Goal: Entertainment & Leisure: Consume media (video, audio)

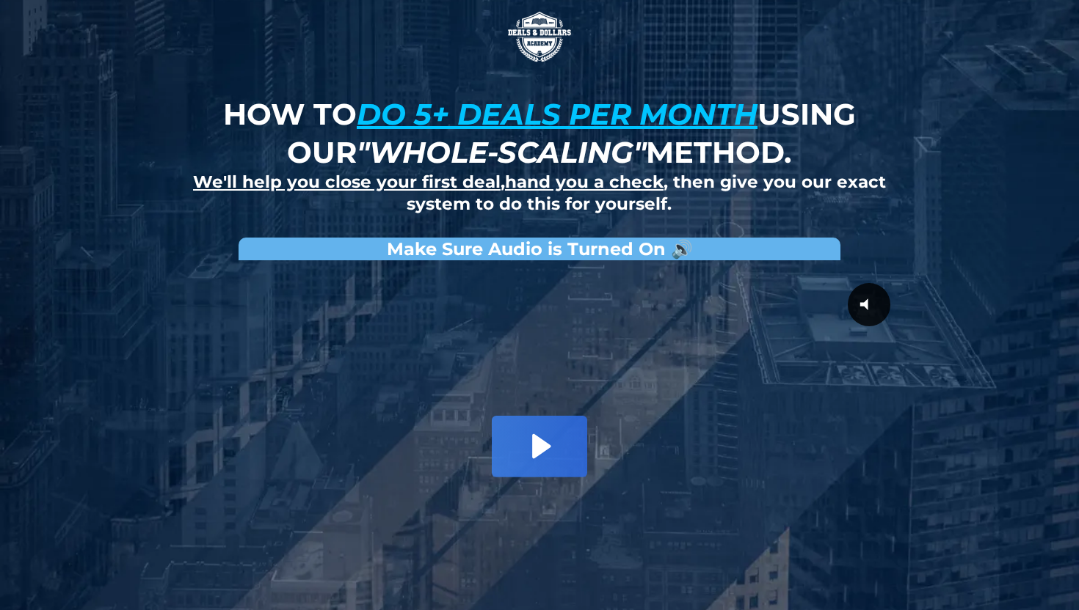
click at [332, 128] on strong "How to do 5+ deals per month using our "whole-scaling" method." at bounding box center [539, 133] width 632 height 74
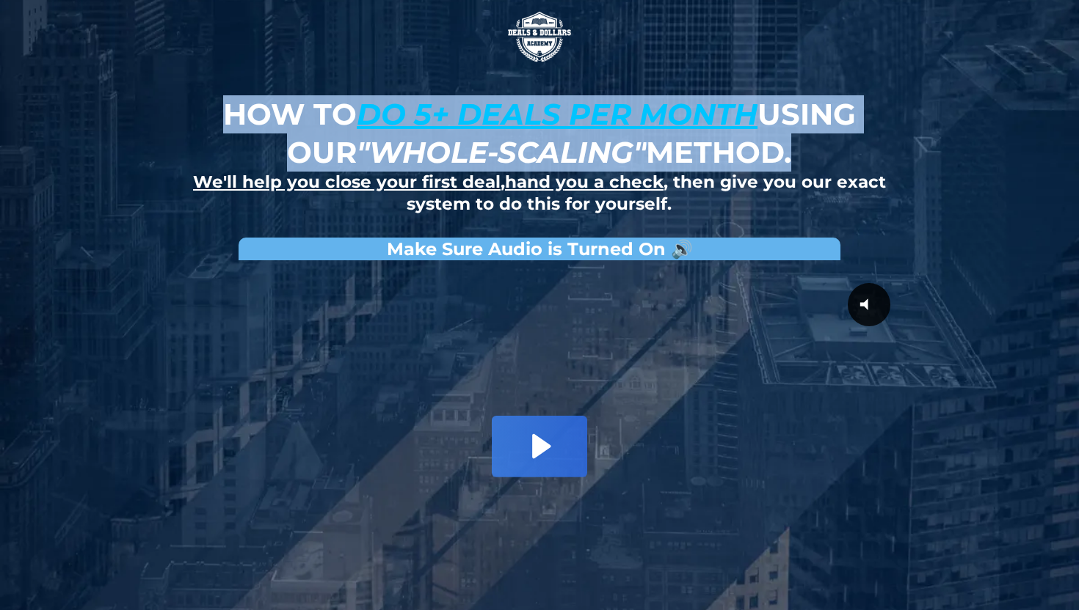
click at [332, 128] on strong "How to do 5+ deals per month using our "whole-scaling" method." at bounding box center [539, 133] width 632 height 74
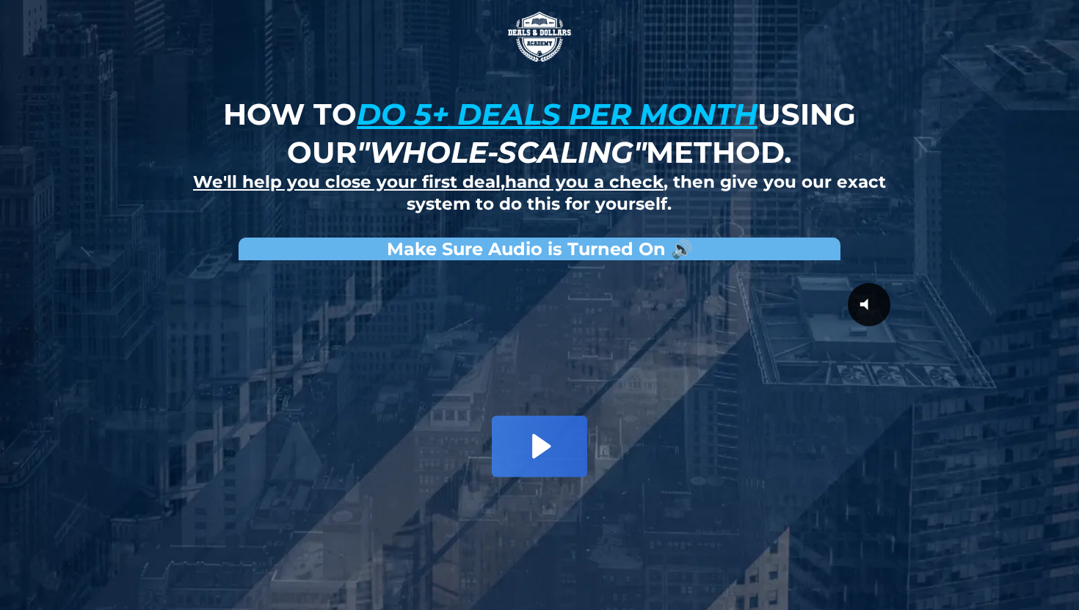
click at [156, 222] on div "How to do 5+ deals per month using our "whole-scaling" method. We'll help you c…" at bounding box center [539, 340] width 858 height 680
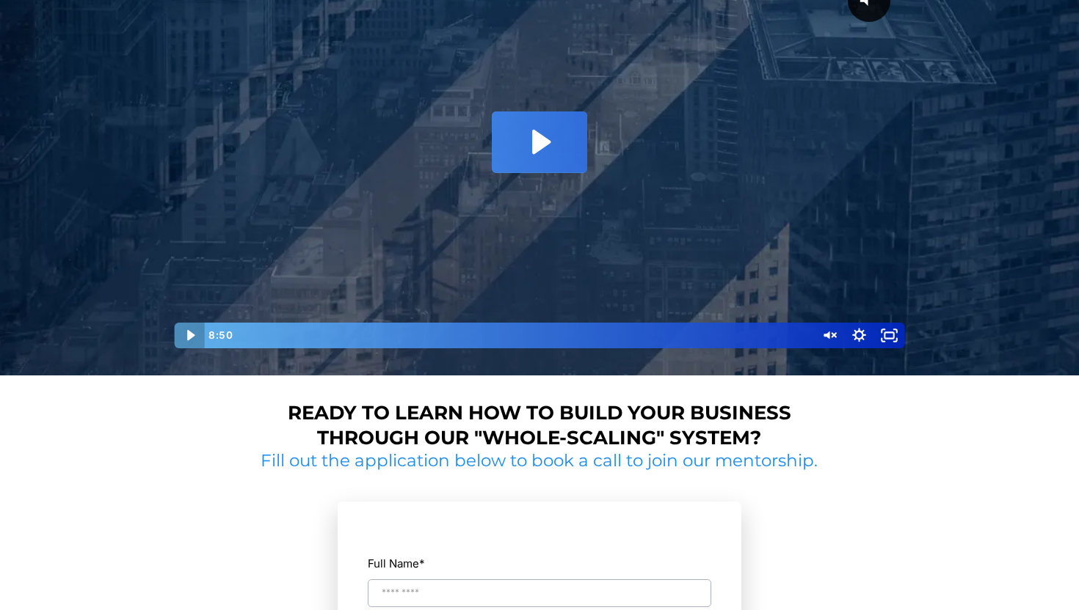
scroll to position [310, 0]
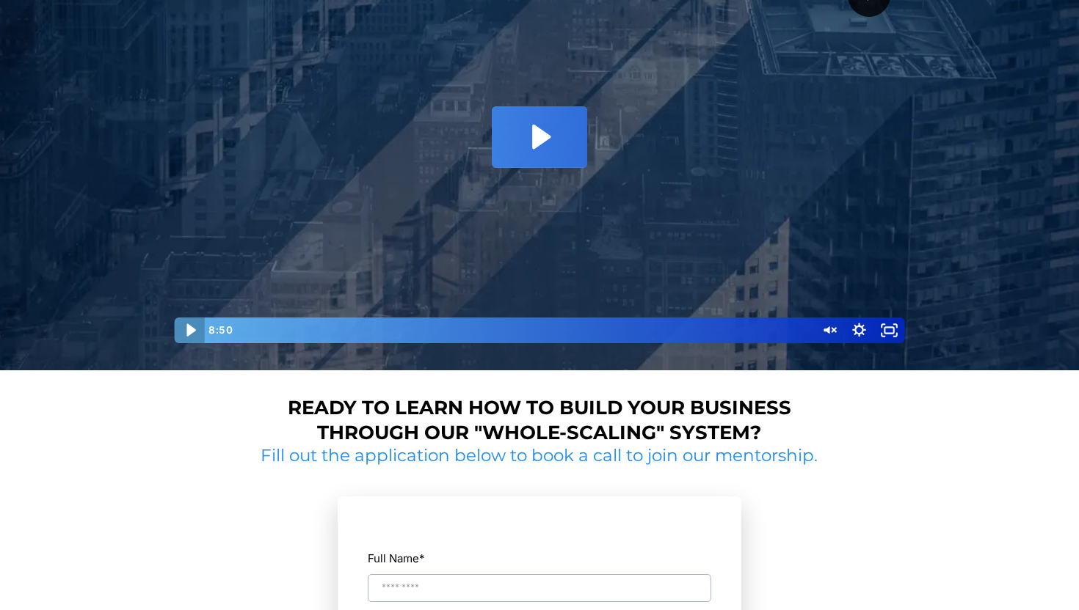
click at [184, 335] on icon "Play Video" at bounding box center [190, 330] width 37 height 31
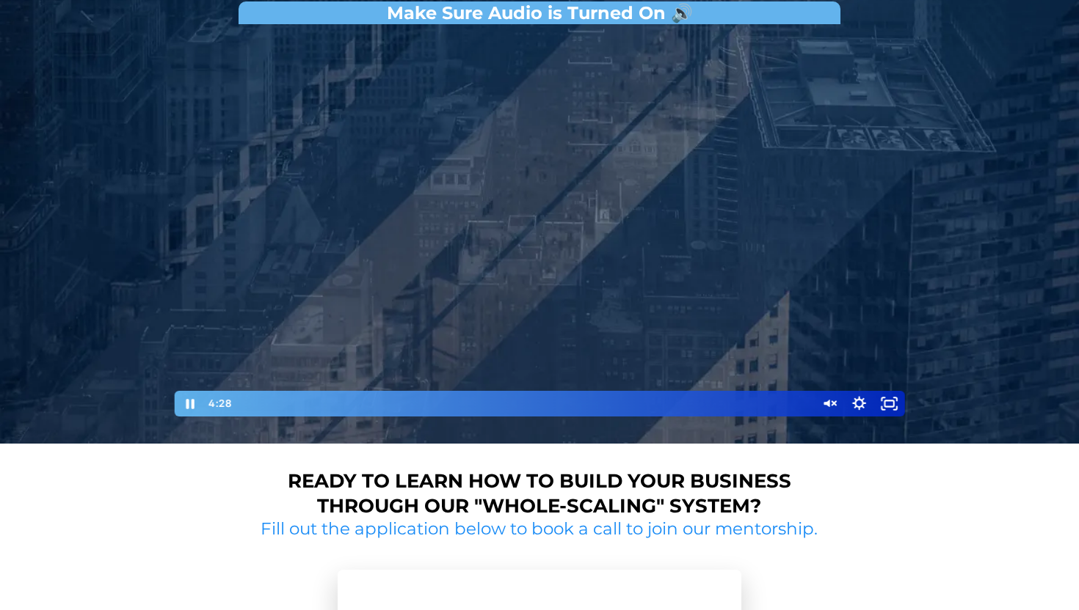
scroll to position [236, 0]
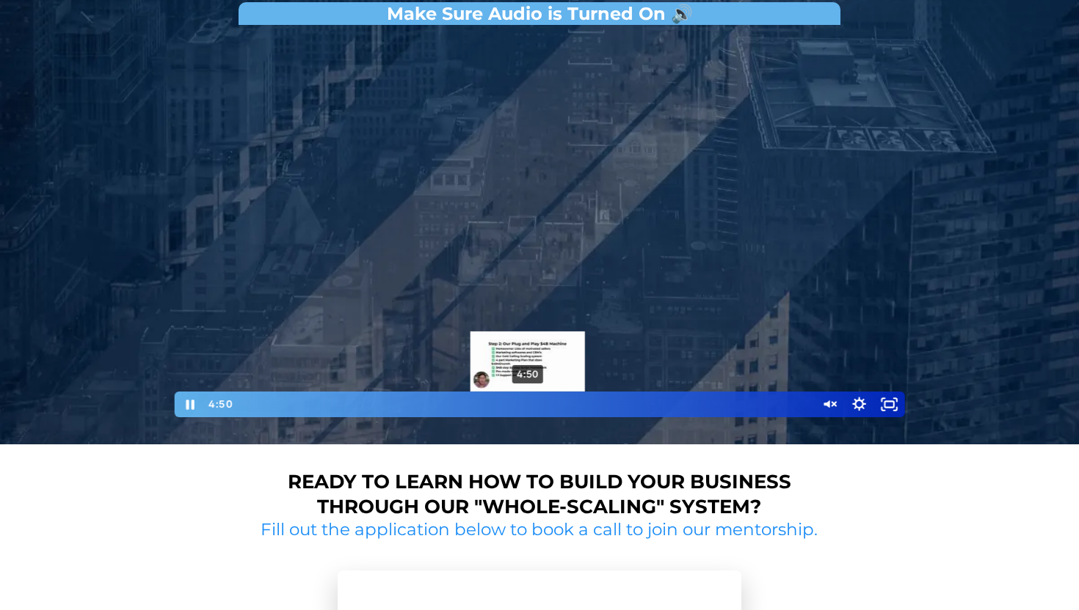
click at [528, 401] on div "4:50" at bounding box center [523, 405] width 565 height 26
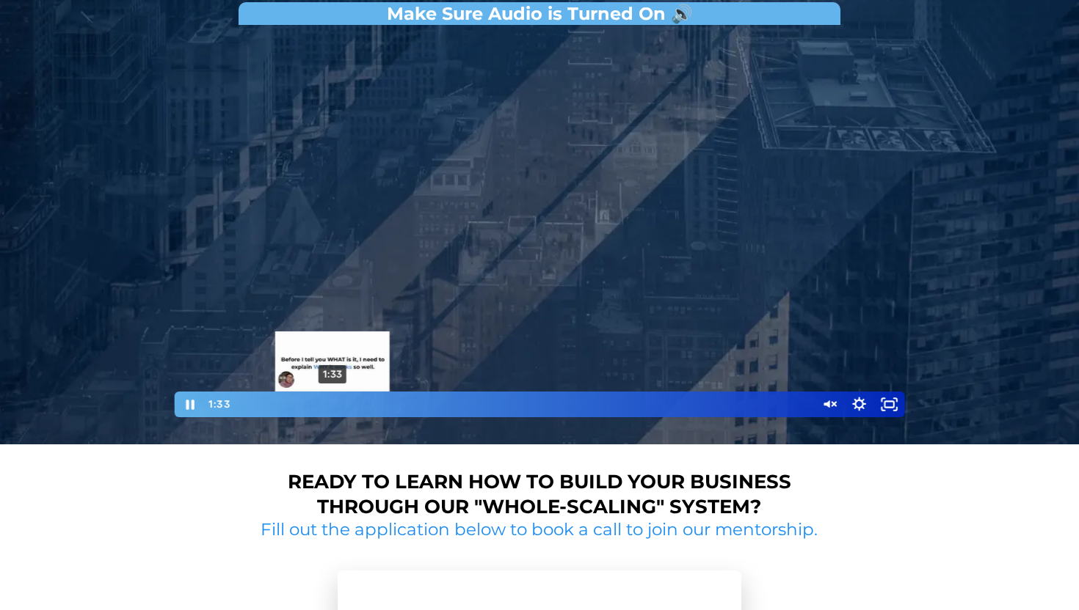
click at [176, 404] on div "1:33 1:33" at bounding box center [539, 405] width 730 height 26
click at [191, 401] on icon "Pause" at bounding box center [190, 405] width 8 height 10
click at [544, 180] on div at bounding box center [539, 225] width 734 height 387
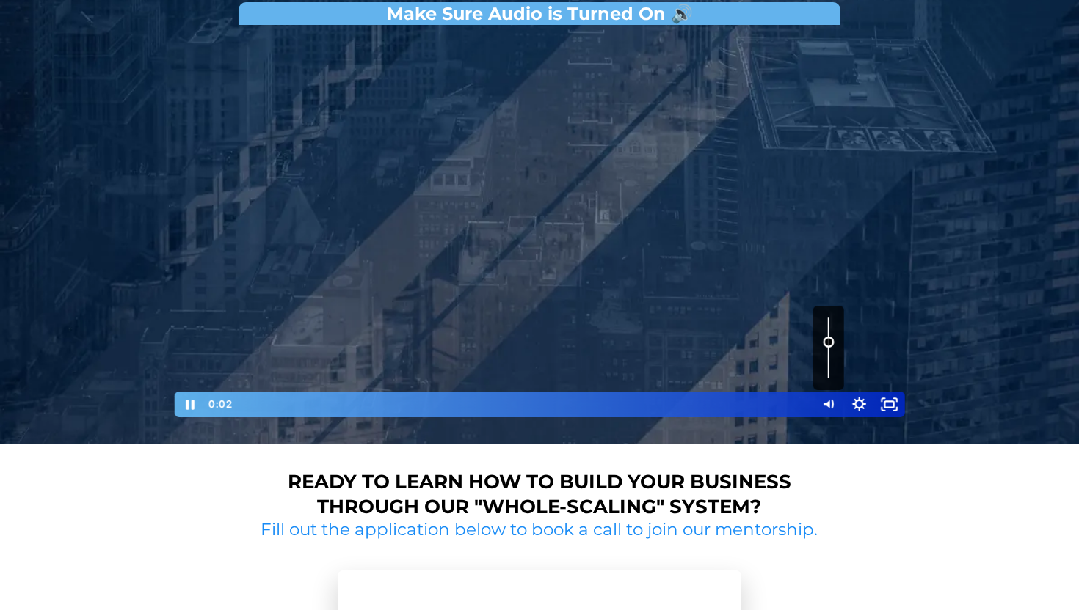
drag, startPoint x: 829, startPoint y: 367, endPoint x: 828, endPoint y: 340, distance: 27.2
click at [828, 338] on div "Volume" at bounding box center [828, 348] width 31 height 84
click at [896, 411] on icon "Fullscreen" at bounding box center [889, 405] width 31 height 26
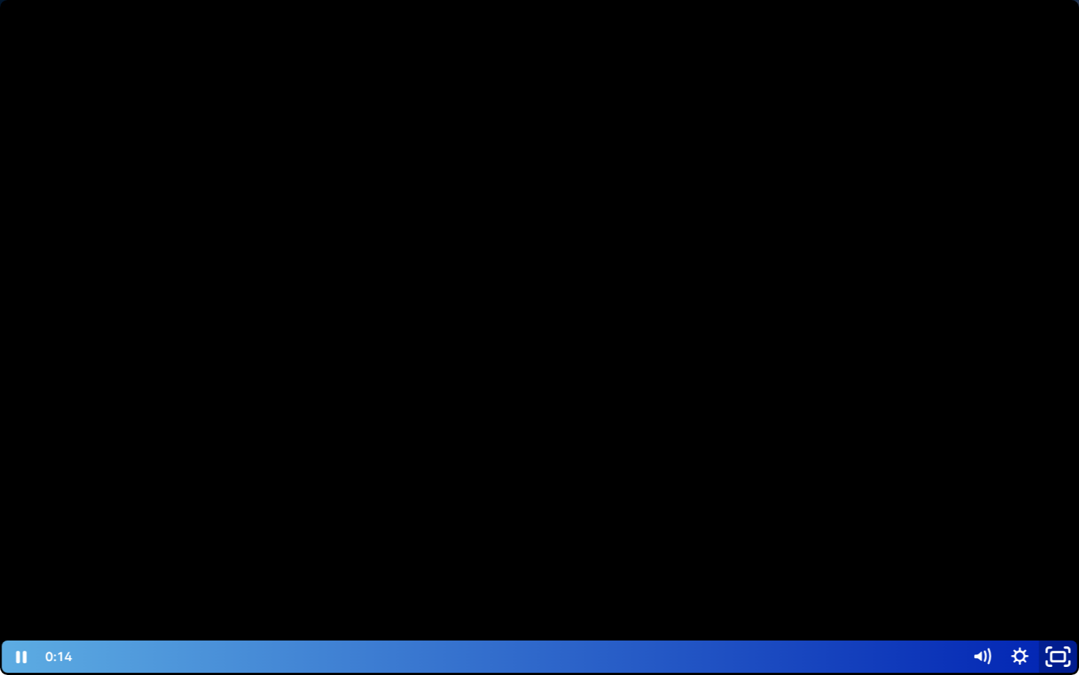
click at [1065, 610] on icon "Unfullscreen" at bounding box center [1057, 657] width 45 height 39
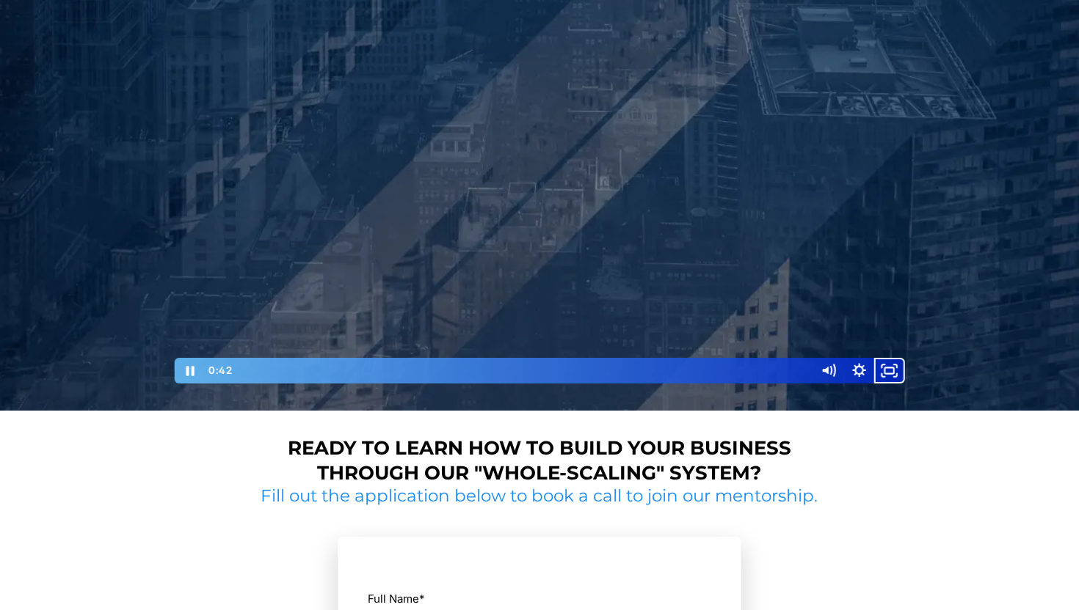
scroll to position [303, 0]
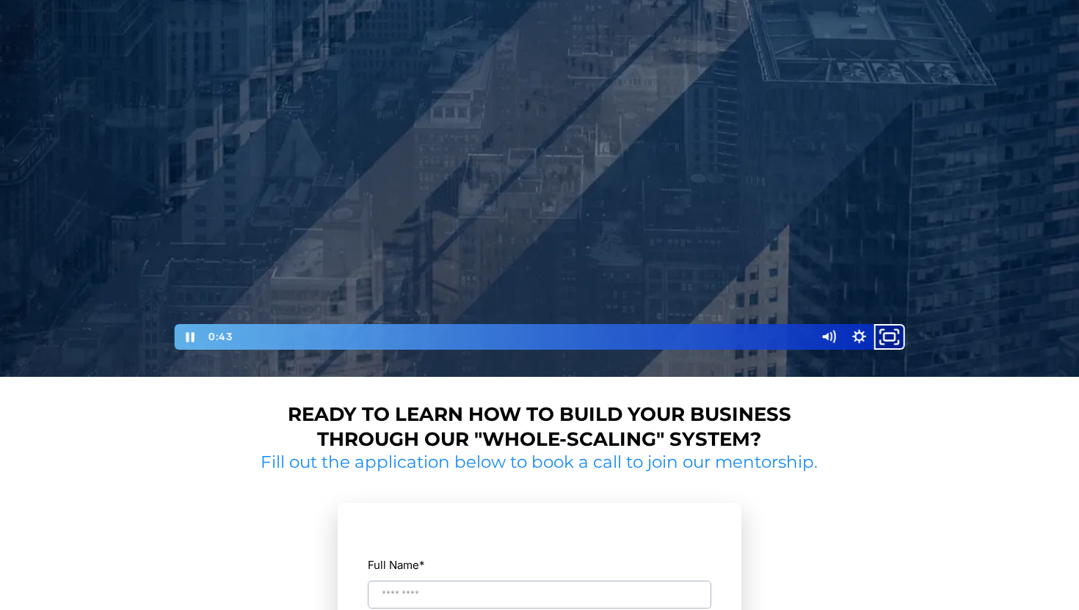
click at [886, 338] on icon "Fullscreen" at bounding box center [889, 336] width 37 height 31
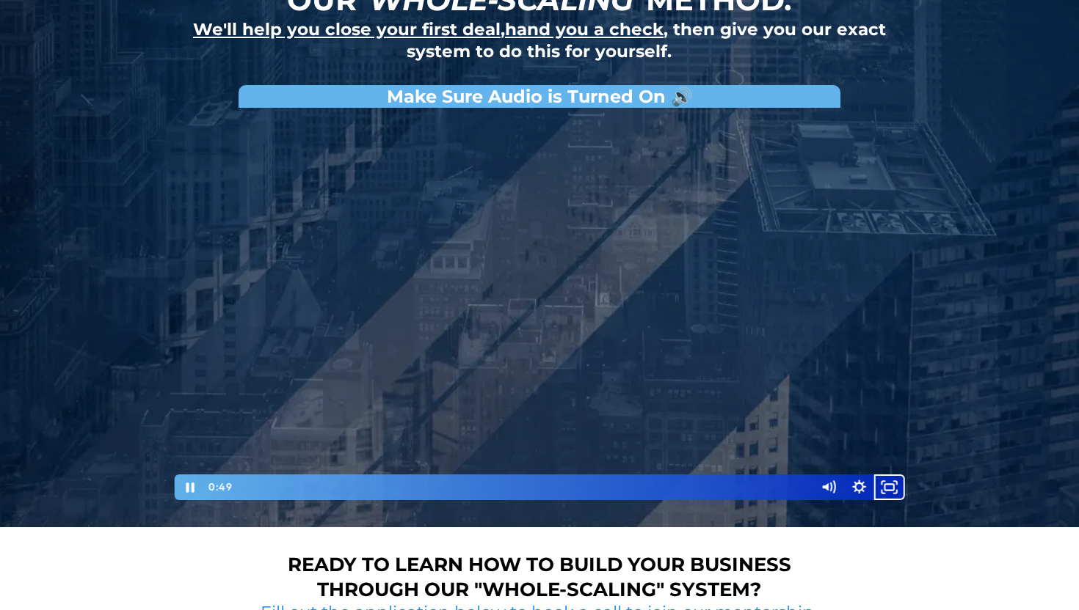
scroll to position [150, 0]
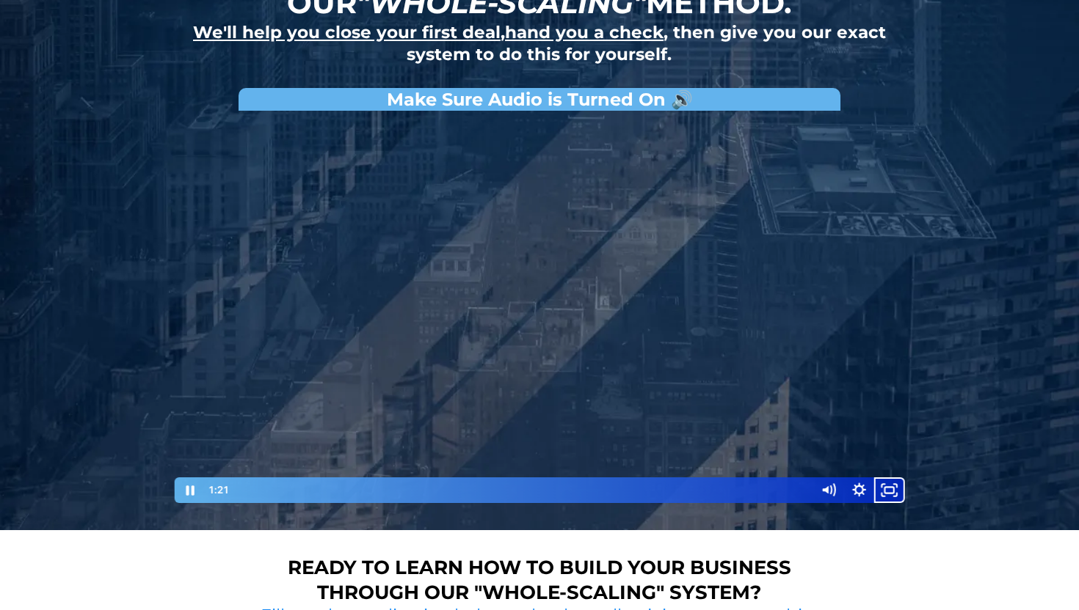
click at [874, 478] on button "Fullscreen" at bounding box center [889, 491] width 31 height 26
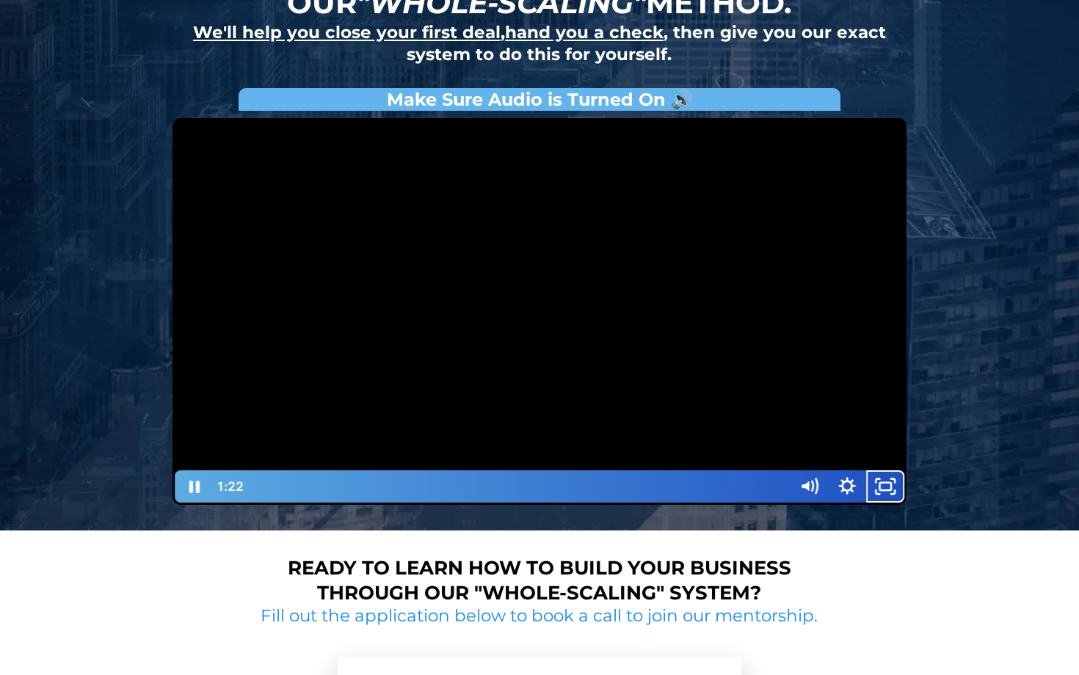
click at [866, 470] on button "Unfullscreen" at bounding box center [885, 486] width 38 height 32
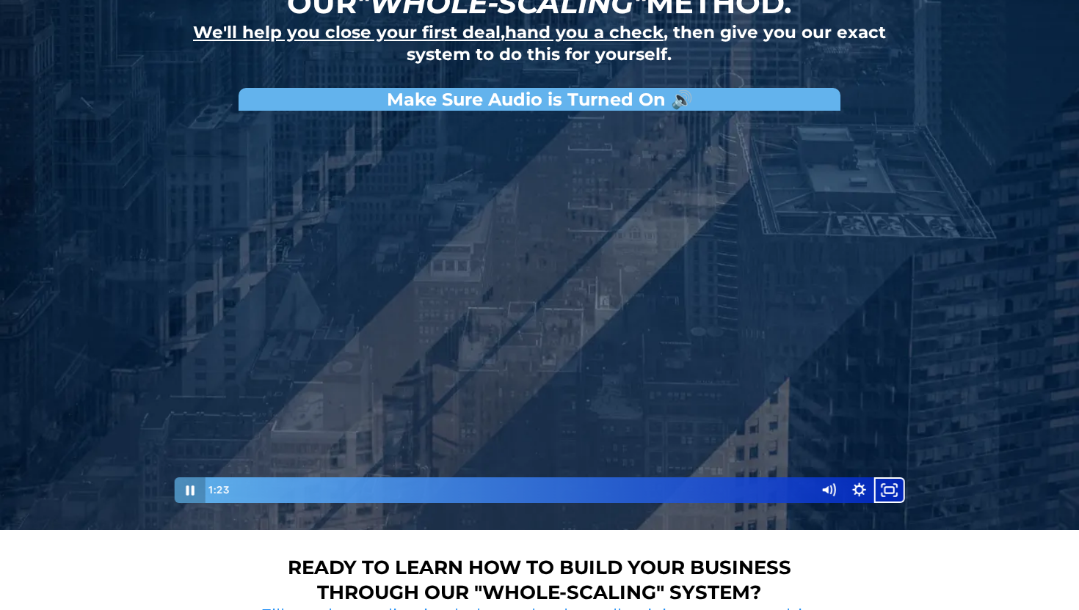
click at [185, 482] on icon "Pause" at bounding box center [189, 491] width 31 height 26
click at [174, 478] on button "Play Video" at bounding box center [189, 491] width 31 height 26
click at [900, 497] on icon "Fullscreen" at bounding box center [889, 491] width 31 height 26
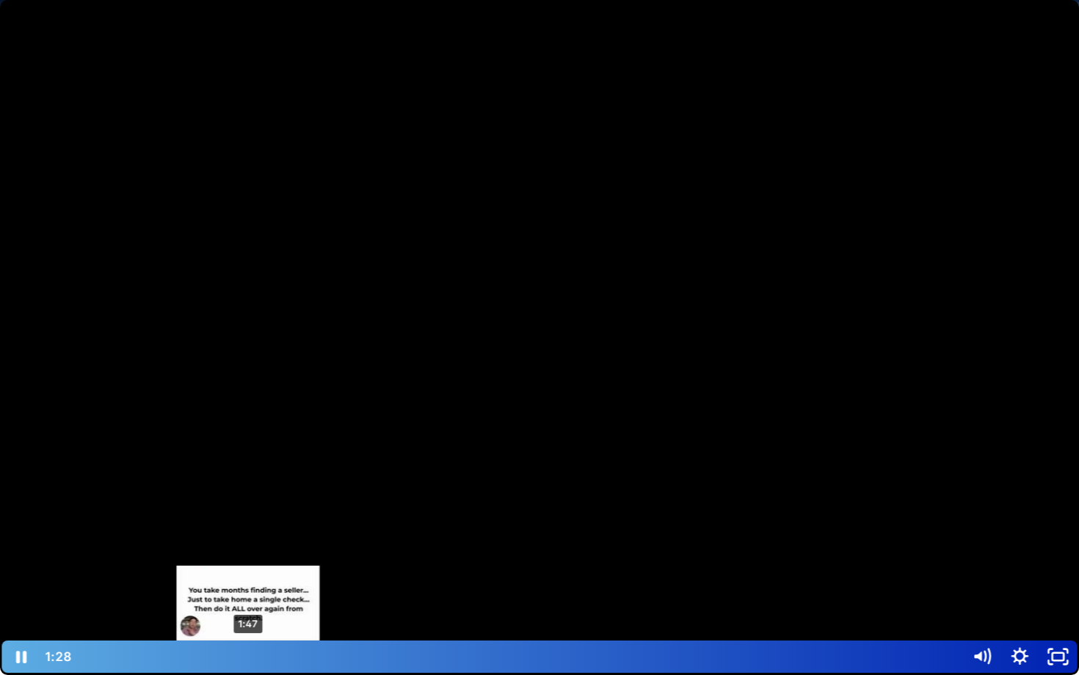
click at [248, 610] on div "1:47" at bounding box center [519, 657] width 868 height 32
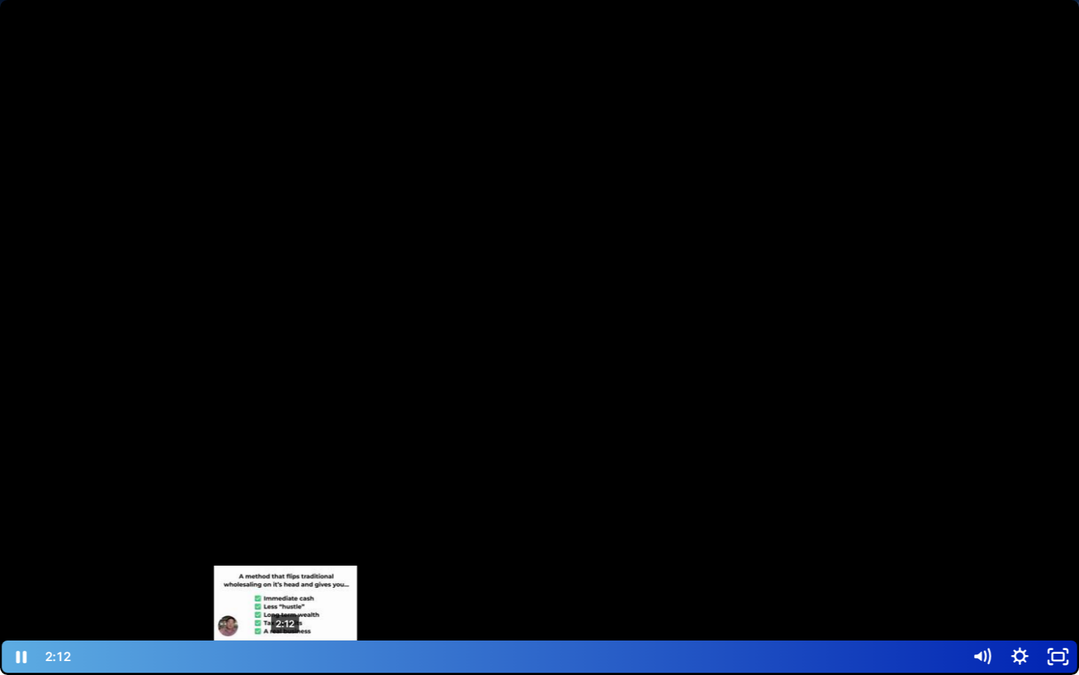
click at [285, 610] on div "2:12" at bounding box center [519, 657] width 868 height 32
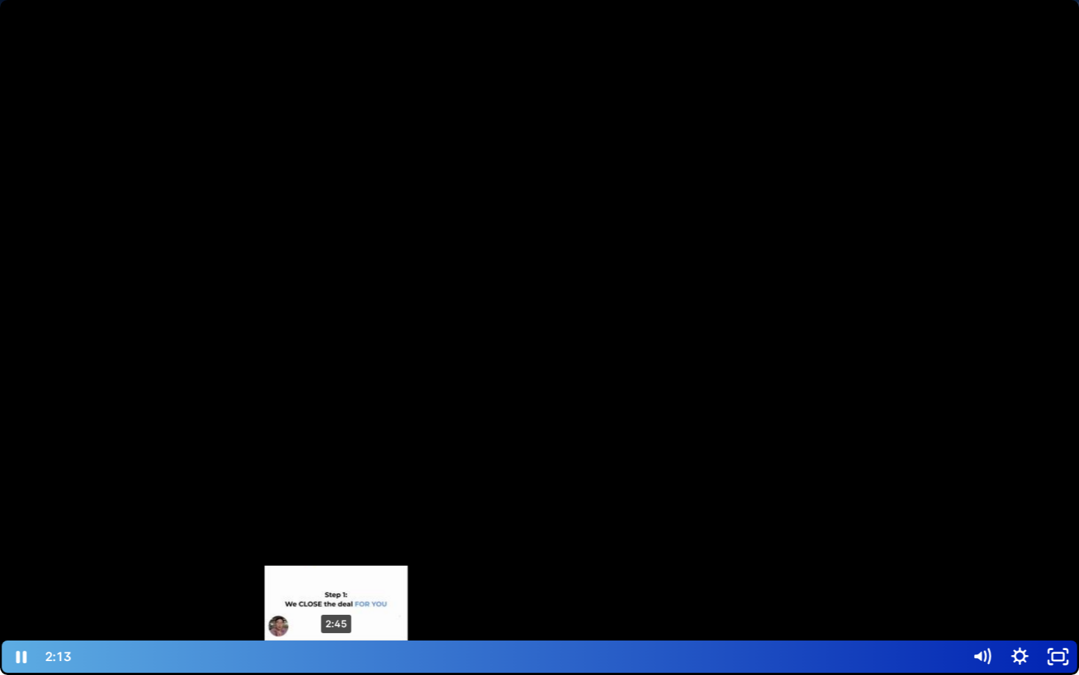
click at [336, 610] on div "2:45" at bounding box center [519, 657] width 868 height 32
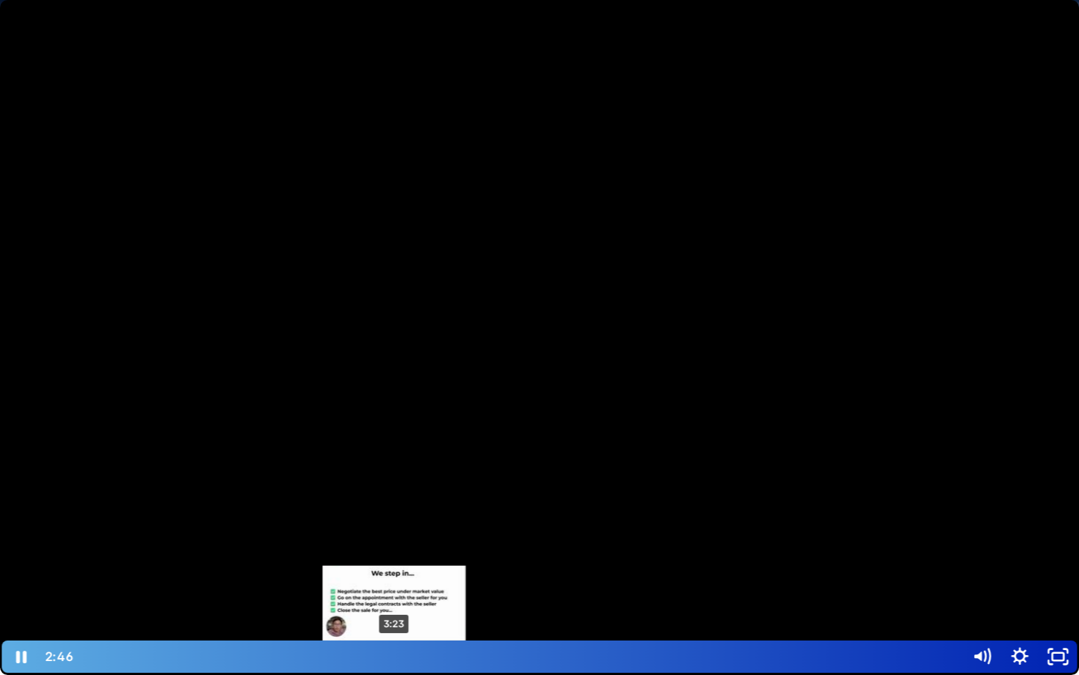
click at [395, 610] on div "3:23" at bounding box center [519, 657] width 868 height 32
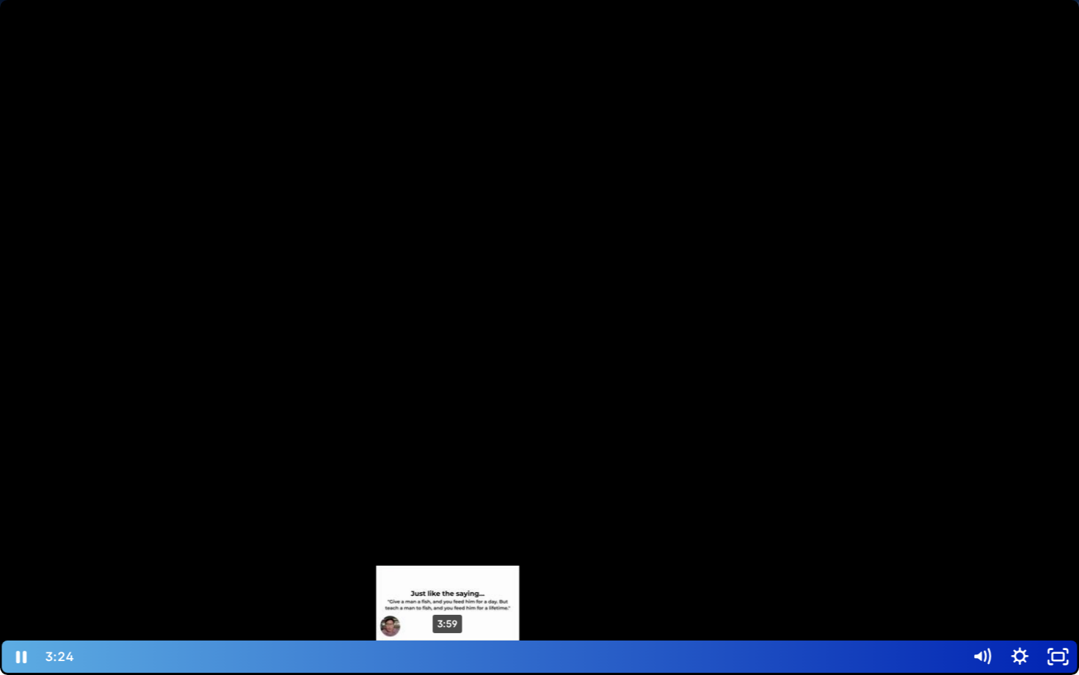
click at [453, 610] on div "3:59" at bounding box center [519, 657] width 868 height 32
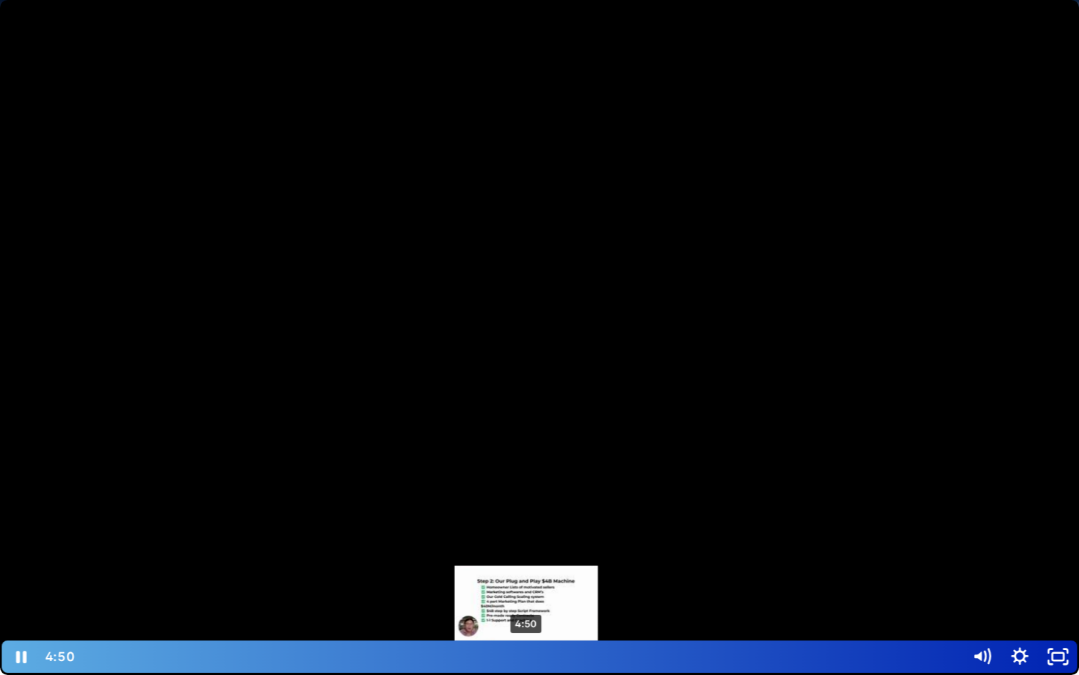
click at [526, 610] on div "4:50" at bounding box center [519, 657] width 868 height 32
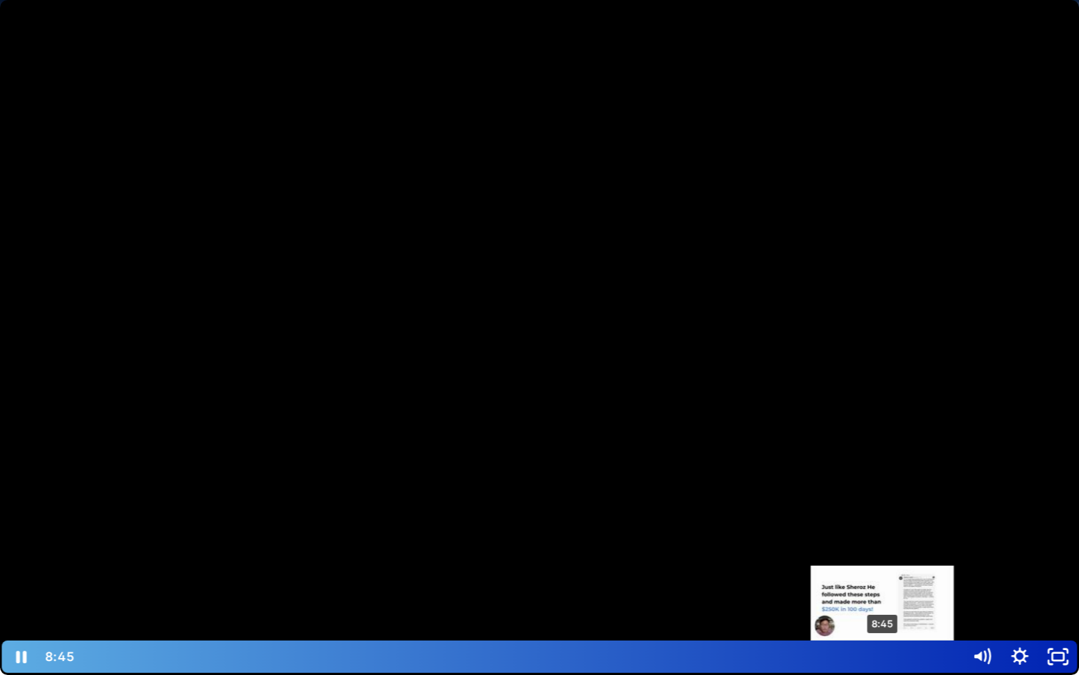
click at [883, 610] on div "8:45" at bounding box center [519, 657] width 868 height 32
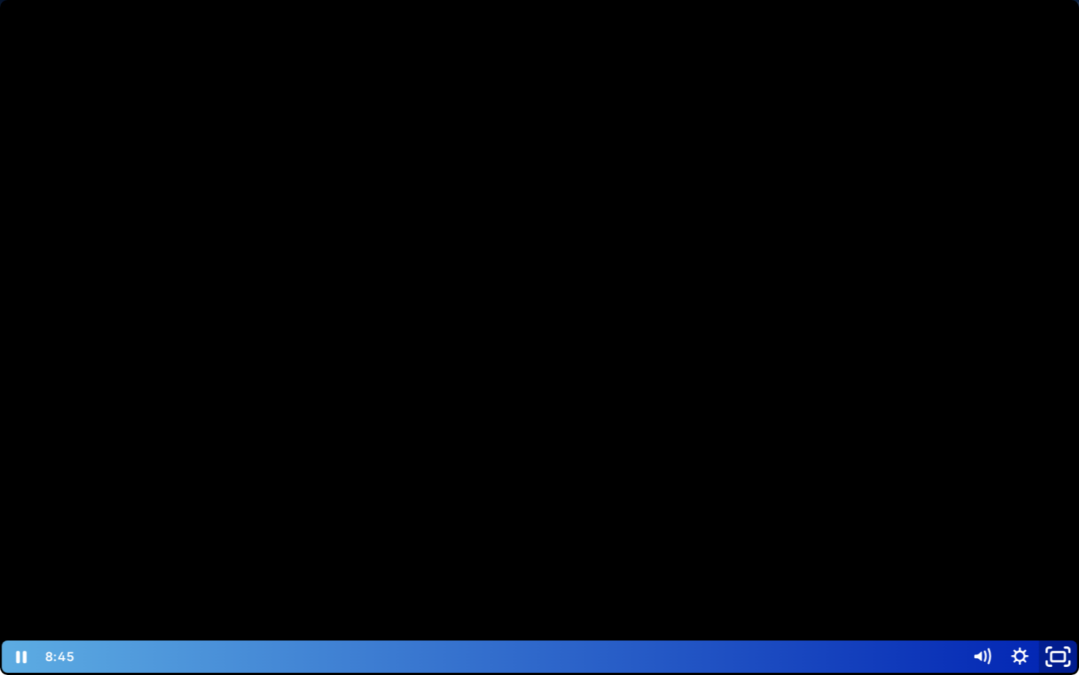
click at [1057, 610] on icon "Unfullscreen" at bounding box center [1057, 657] width 45 height 39
